Goal: Information Seeking & Learning: Check status

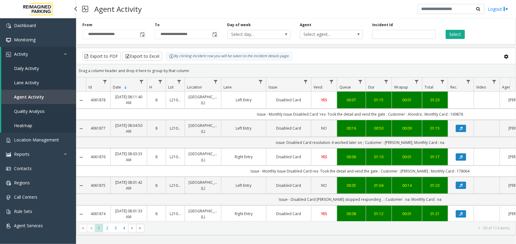
drag, startPoint x: 60, startPoint y: 101, endPoint x: 73, endPoint y: 102, distance: 13.1
click at [60, 101] on link "Agent Activity" at bounding box center [38, 97] width 75 height 14
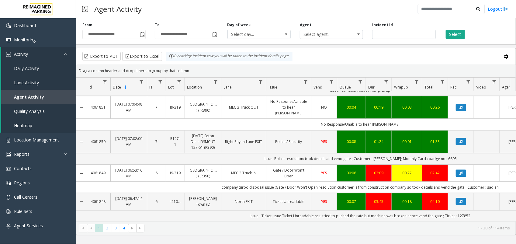
scroll to position [798, 0]
drag, startPoint x: 341, startPoint y: 171, endPoint x: 446, endPoint y: 170, distance: 104.9
drag, startPoint x: 446, startPoint y: 170, endPoint x: 433, endPoint y: 181, distance: 17.7
click at [433, 28] on td "02:05" at bounding box center [435, 16] width 26 height 23
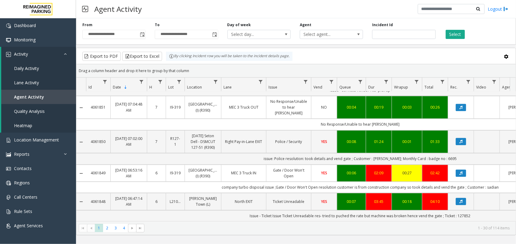
scroll to position [836, 0]
drag, startPoint x: 343, startPoint y: 131, endPoint x: 447, endPoint y: 131, distance: 104.6
drag, startPoint x: 447, startPoint y: 131, endPoint x: 437, endPoint y: 131, distance: 10.7
copy td "[PERSON_NAME] Name - [PERSON_NAME] correct name of the [PERSON_NAME]"
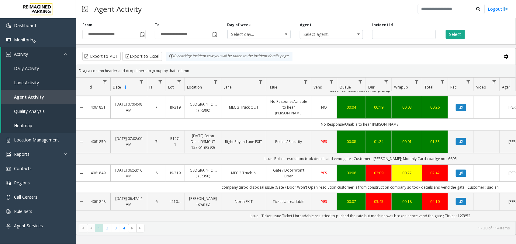
drag, startPoint x: 108, startPoint y: 114, endPoint x: 88, endPoint y: 114, distance: 20.7
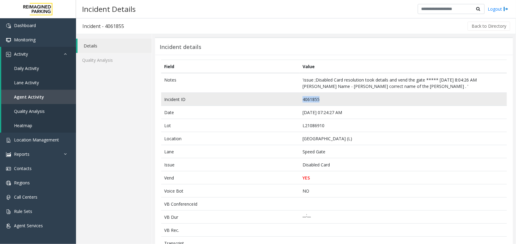
drag, startPoint x: 323, startPoint y: 98, endPoint x: 291, endPoint y: 99, distance: 32.3
click at [291, 99] on tr "Incident ID 4061855" at bounding box center [334, 99] width 346 height 13
drag, startPoint x: 291, startPoint y: 99, endPoint x: 301, endPoint y: 100, distance: 10.7
copy tr "4061855"
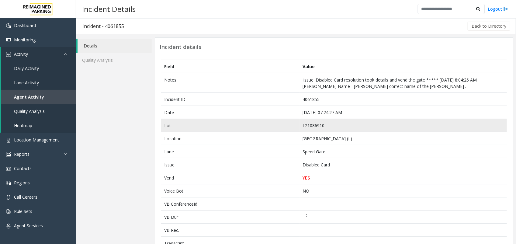
click at [166, 131] on td "Lot" at bounding box center [230, 125] width 138 height 13
